Goal: Check status: Check status

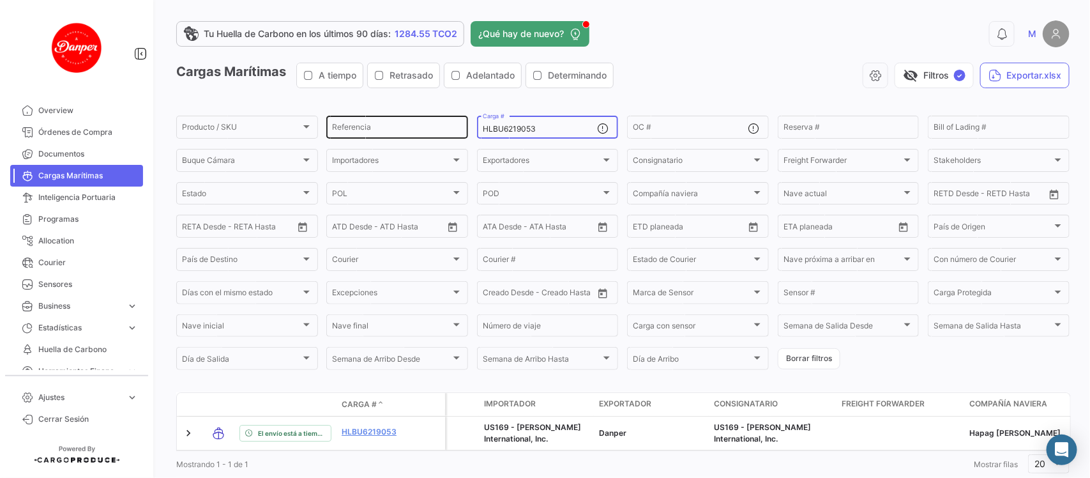
drag, startPoint x: 575, startPoint y: 130, endPoint x: 429, endPoint y: 130, distance: 146.2
click at [0, 0] on div "Producto / SKU Producto / SKU Referencia HLBU6219053 Carga # OC # Reserva # Bil…" at bounding box center [0, 0] width 0 height 0
paste input "OTPU6228452"
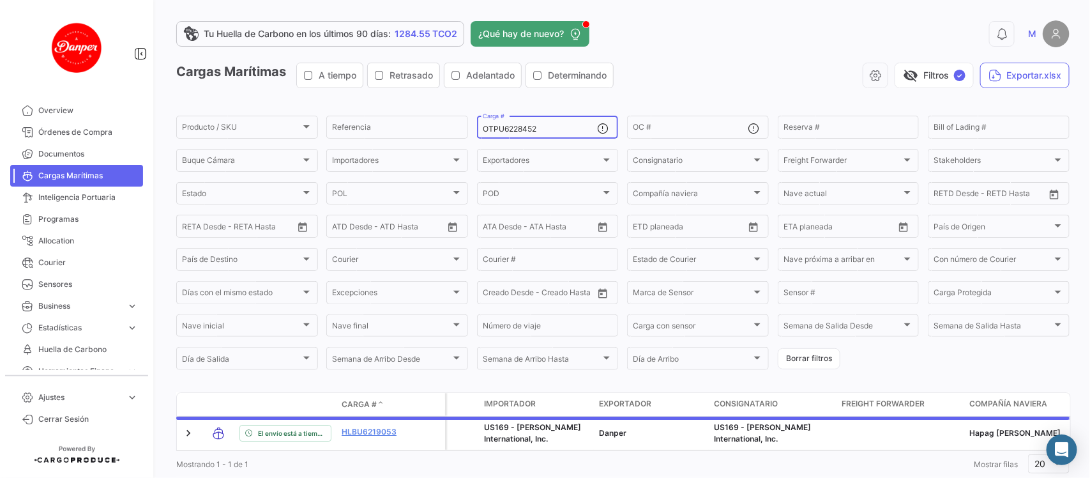
scroll to position [42, 0]
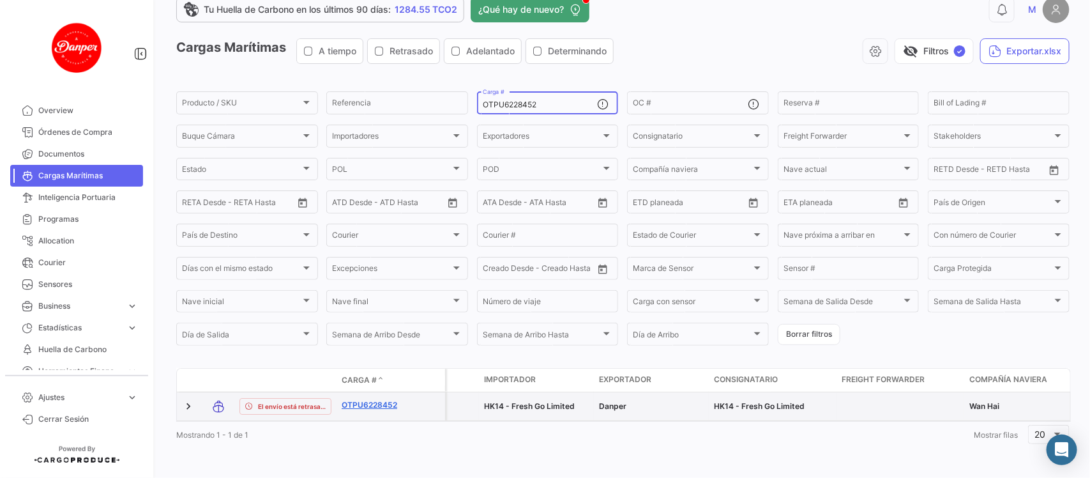
type input "OTPU6228452"
click at [369, 399] on link "OTPU6228452" at bounding box center [375, 404] width 66 height 11
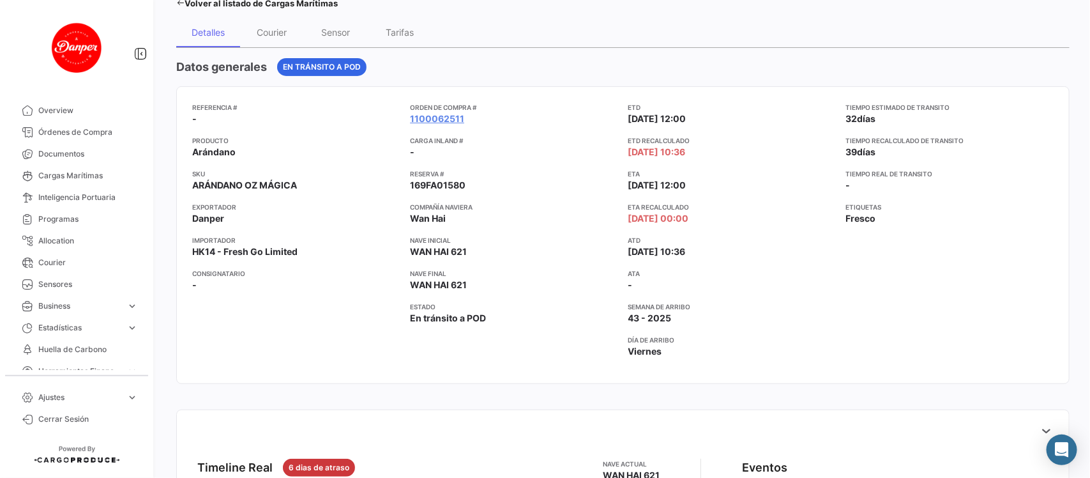
scroll to position [93, 0]
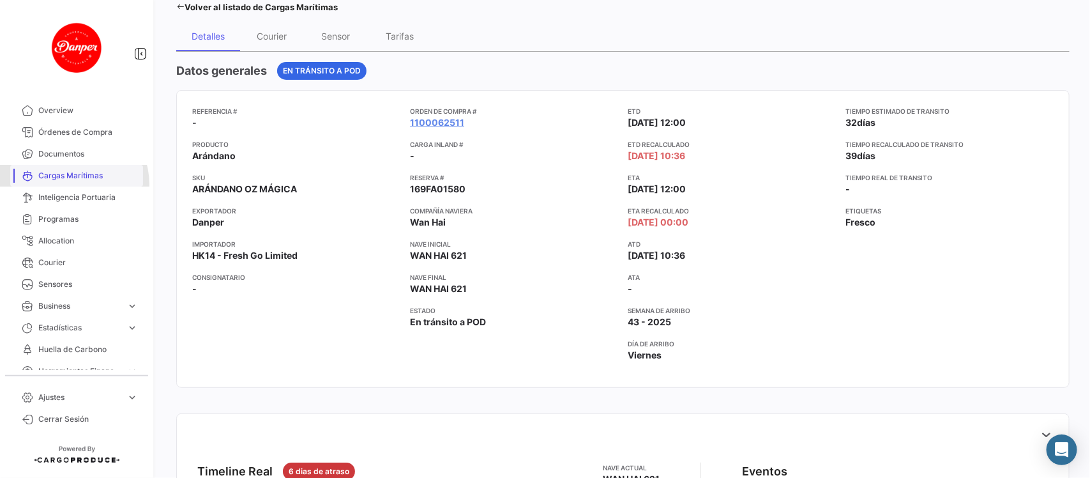
click at [73, 184] on link "Cargas Marítimas" at bounding box center [76, 176] width 133 height 22
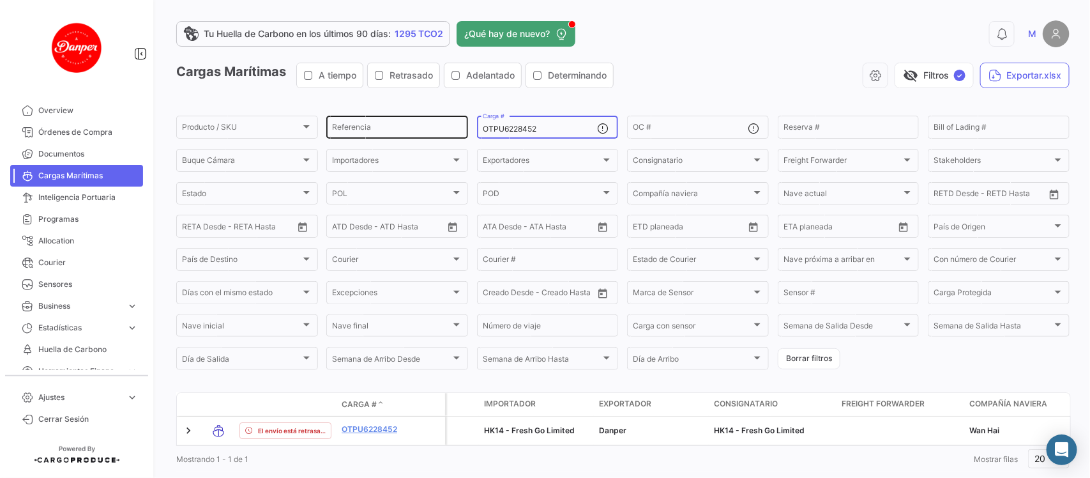
drag, startPoint x: 548, startPoint y: 126, endPoint x: 370, endPoint y: 126, distance: 177.5
click at [0, 0] on div "Producto / SKU Producto / SKU Referencia OTPU6228452 Carga # OC # Reserva # Bil…" at bounding box center [0, 0] width 0 height 0
paste input "SEKU9382171"
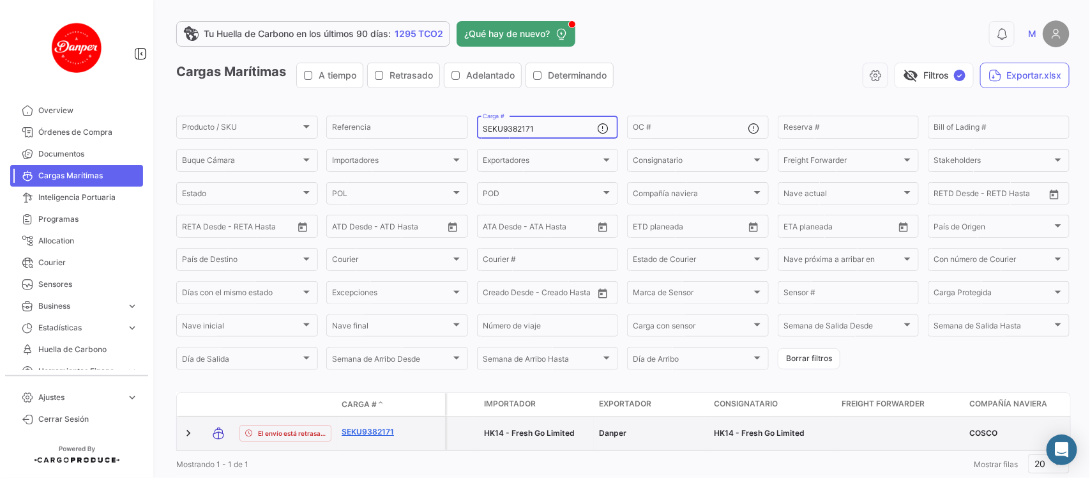
type input "SEKU9382171"
click at [364, 433] on link "SEKU9382171" at bounding box center [375, 431] width 66 height 11
